Goal: Task Accomplishment & Management: Use online tool/utility

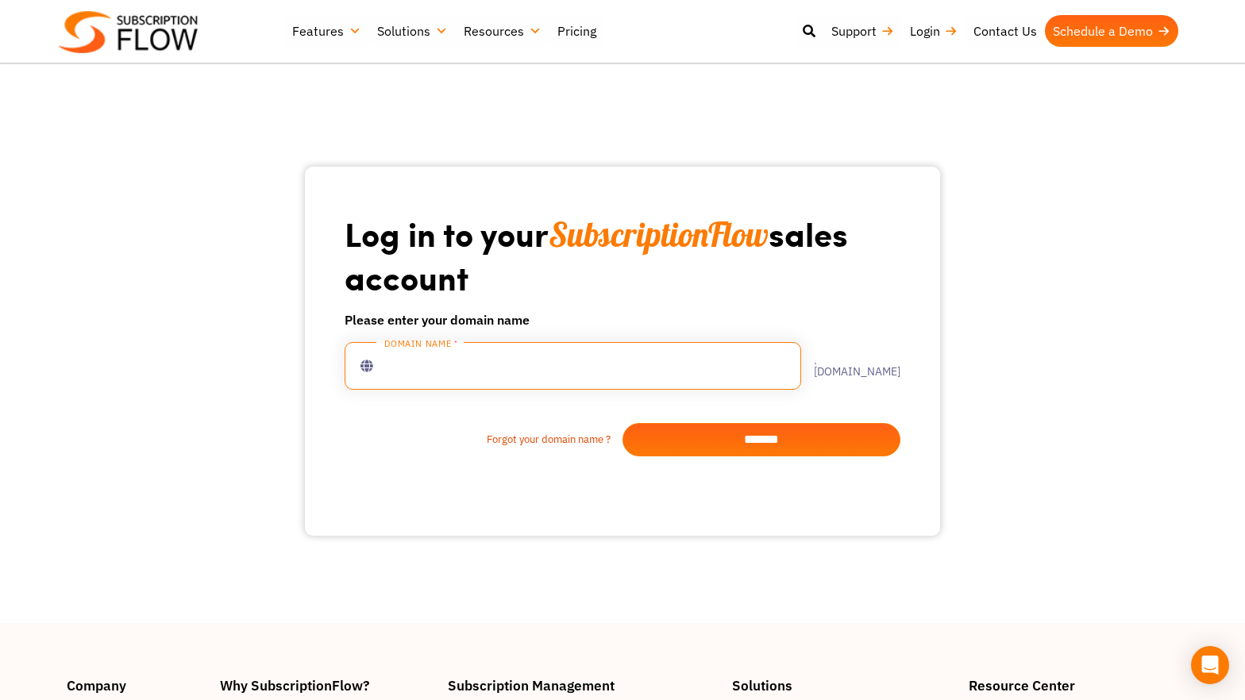
click at [565, 357] on input "text" at bounding box center [573, 366] width 457 height 48
type input "**********"
click at [783, 442] on input "*******" at bounding box center [762, 439] width 278 height 33
